Goal: Obtain resource: Obtain resource

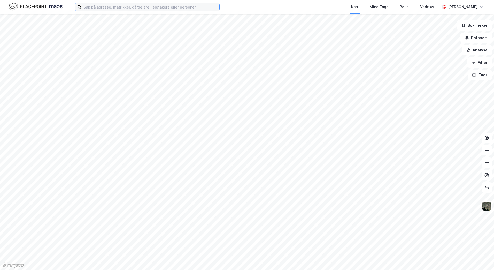
click at [90, 5] on input at bounding box center [150, 7] width 138 height 8
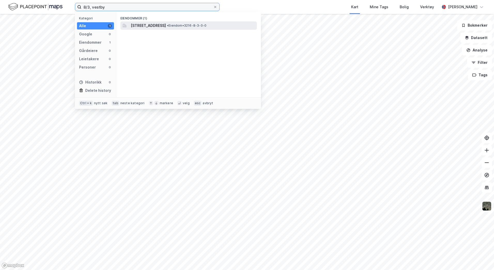
type input "8/3, vestby"
click at [144, 26] on span "[STREET_ADDRESS]" at bounding box center [148, 25] width 35 height 6
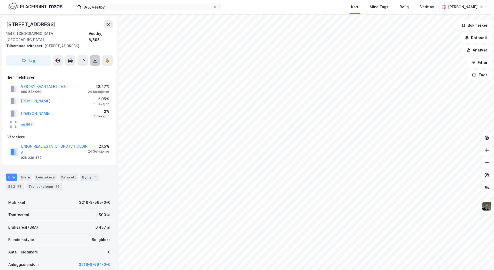
click at [93, 58] on icon at bounding box center [95, 60] width 5 height 5
click at [77, 69] on div "Last ned grunnbok" at bounding box center [70, 71] width 30 height 4
click at [0, 0] on button "og 86 til" at bounding box center [0, 0] width 0 height 0
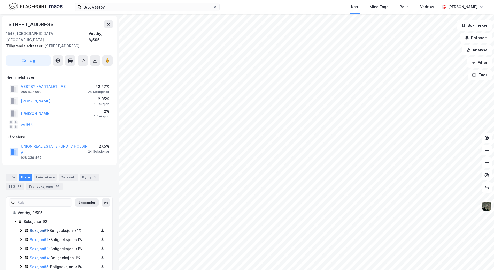
click at [43, 228] on link "Seksjon # 1" at bounding box center [39, 230] width 18 height 4
click at [100, 228] on icon at bounding box center [102, 230] width 4 height 4
click at [71, 211] on div "Grunnbok" at bounding box center [71, 214] width 17 height 6
